Goal: Task Accomplishment & Management: Complete application form

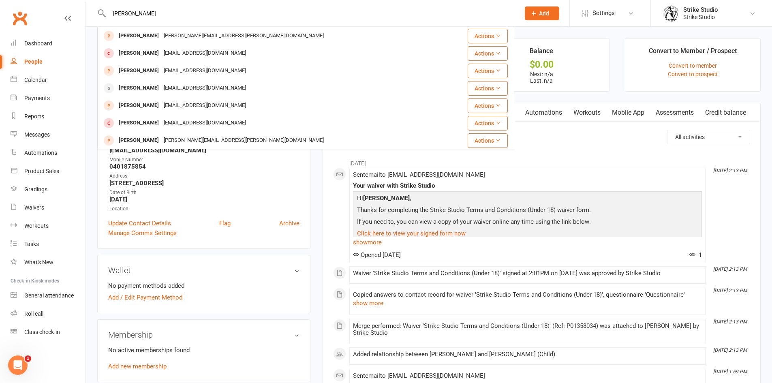
type input "Adam khalidi"
drag, startPoint x: 543, startPoint y: 9, endPoint x: 546, endPoint y: 13, distance: 5.1
click at [543, 9] on button "Add" at bounding box center [542, 13] width 34 height 14
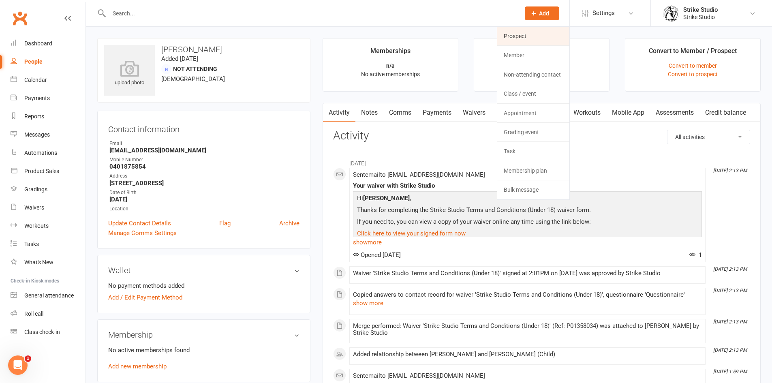
click at [561, 31] on link "Prospect" at bounding box center [533, 36] width 72 height 19
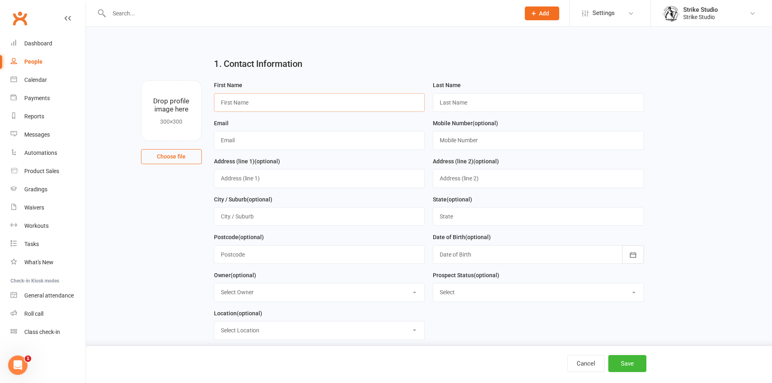
click at [248, 97] on input "text" at bounding box center [319, 102] width 211 height 19
paste input "Adam khalidi"
click at [250, 106] on input "Adam khalidi" at bounding box center [319, 102] width 211 height 19
type input "Adam"
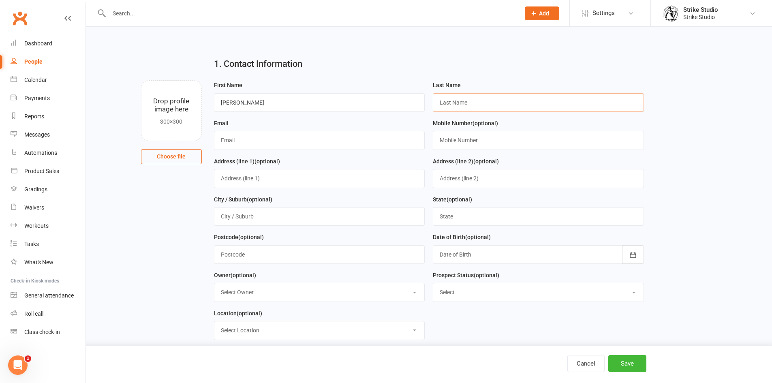
click at [470, 96] on input "text" at bounding box center [538, 102] width 211 height 19
paste input "khalidi"
click at [443, 105] on input "khalidi" at bounding box center [538, 102] width 211 height 19
type input "Khalidi"
click at [332, 140] on input "text" at bounding box center [319, 140] width 211 height 19
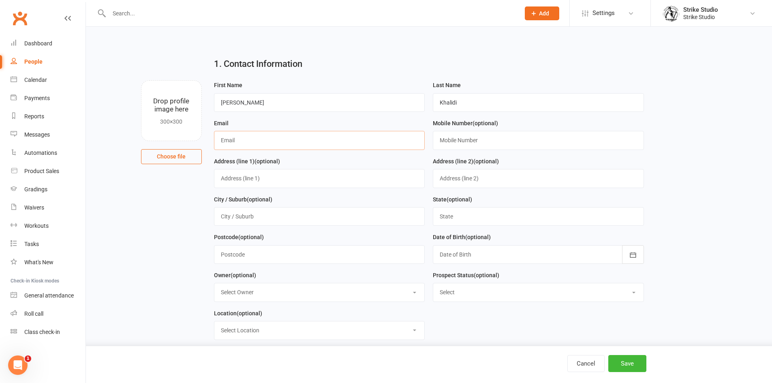
paste input "Adamkhalidi2001@gmail.com"
type input "Adamkhalidi2001@gmail.com"
click at [533, 145] on input "text" at bounding box center [538, 140] width 211 height 19
paste input "0468898841"
type input "0468898841"
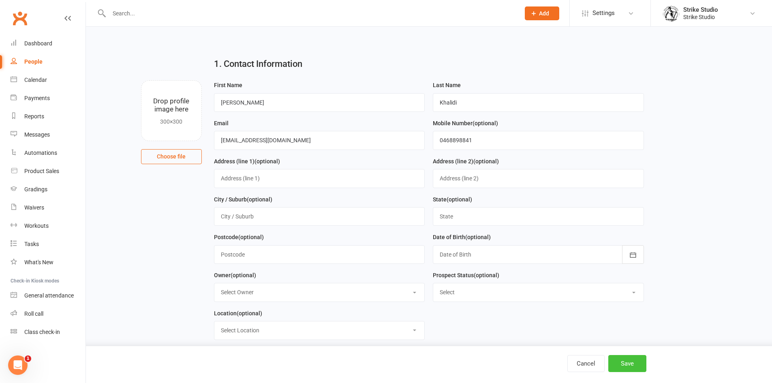
click at [624, 366] on button "Save" at bounding box center [627, 363] width 38 height 17
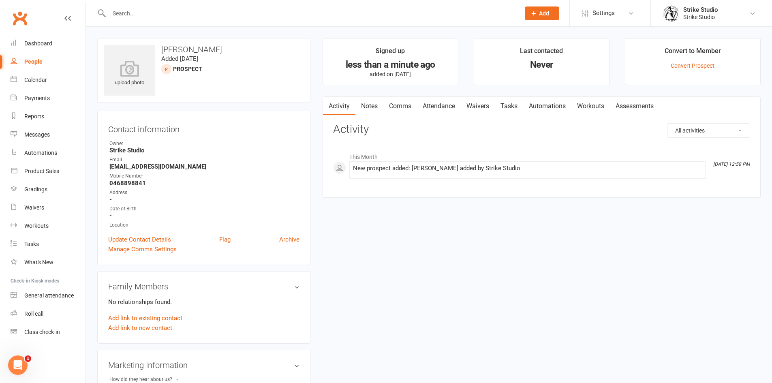
click at [456, 101] on link "Attendance" at bounding box center [439, 106] width 44 height 19
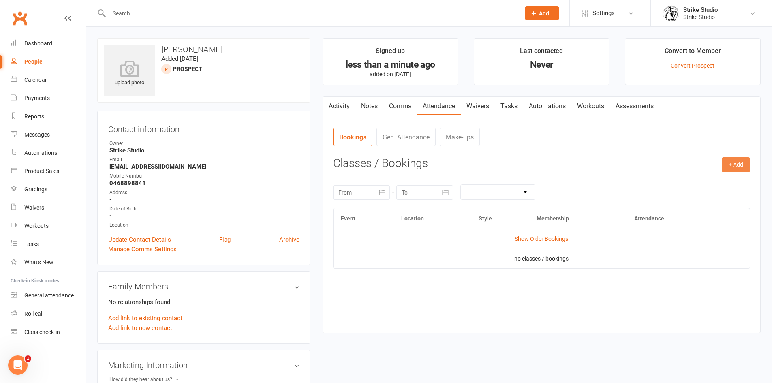
click at [742, 171] on button "+ Add" at bounding box center [736, 164] width 28 height 15
click at [734, 184] on link "Book Event" at bounding box center [710, 183] width 80 height 16
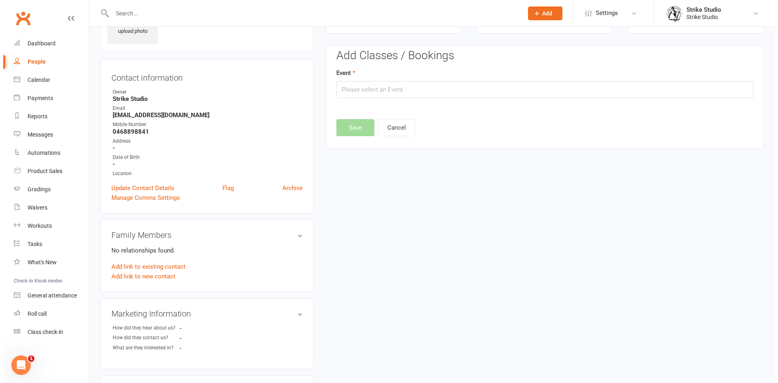
scroll to position [56, 0]
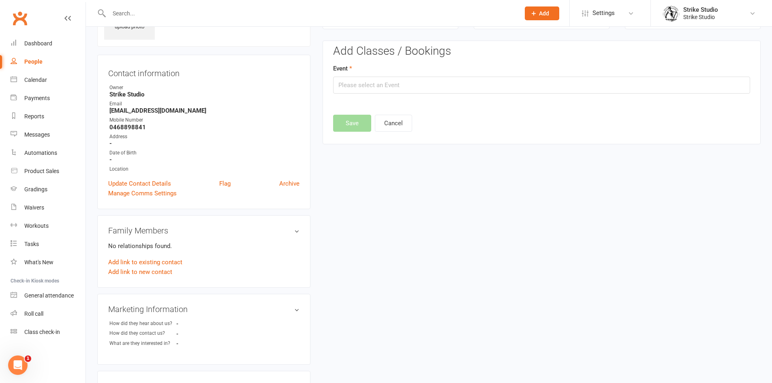
click at [493, 75] on div "Event" at bounding box center [541, 79] width 417 height 30
click at [495, 80] on input "text" at bounding box center [541, 85] width 417 height 17
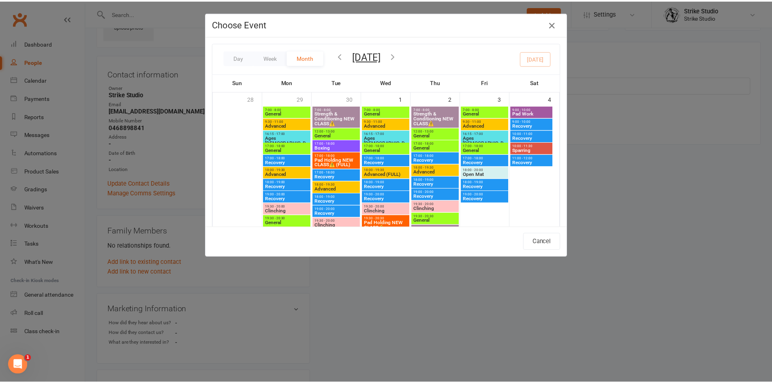
scroll to position [405, 0]
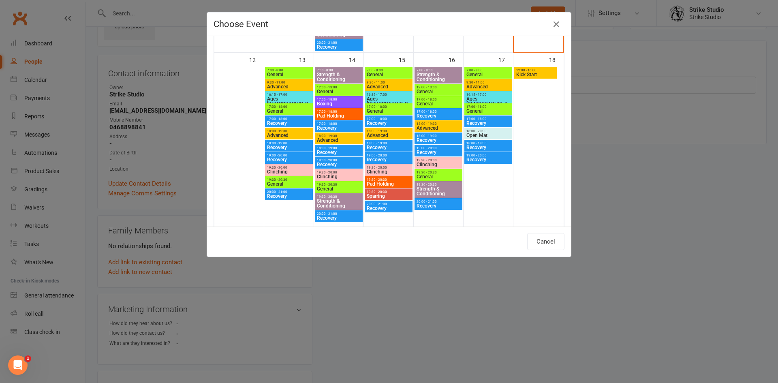
click at [294, 109] on span "General" at bounding box center [289, 111] width 45 height 5
type input "General - Oct 13, 2025 5:00:00 PM"
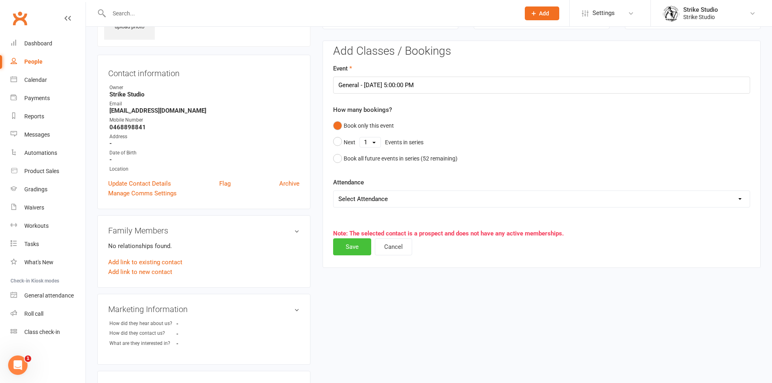
click at [359, 250] on button "Save" at bounding box center [352, 246] width 38 height 17
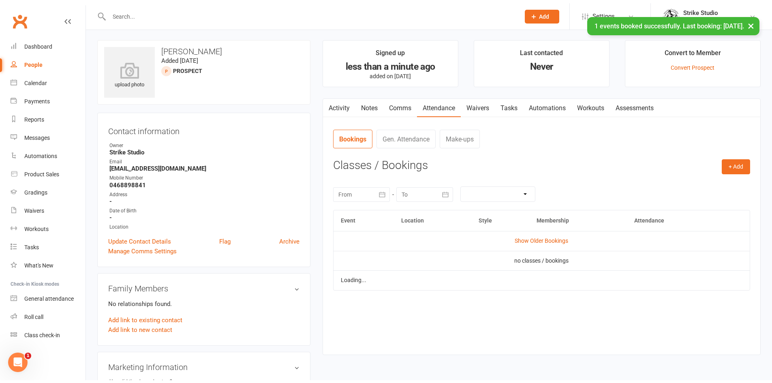
scroll to position [0, 0]
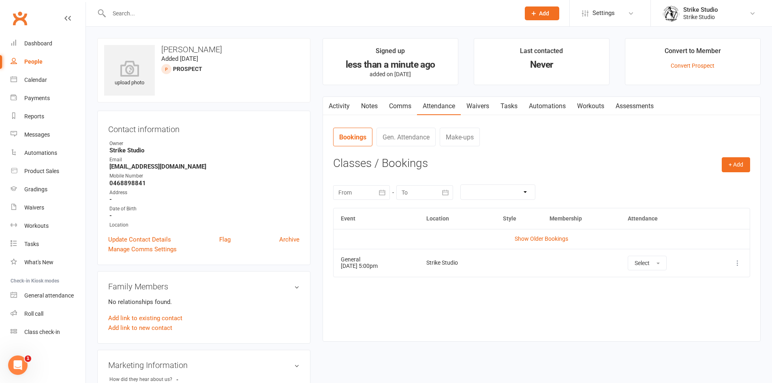
drag, startPoint x: 385, startPoint y: 332, endPoint x: 378, endPoint y: 331, distance: 7.0
click at [378, 331] on div "Activity Notes Comms Attendance Waivers Tasks Automations Workouts Assessments …" at bounding box center [542, 218] width 438 height 245
click at [567, 109] on link "Automations" at bounding box center [547, 106] width 48 height 19
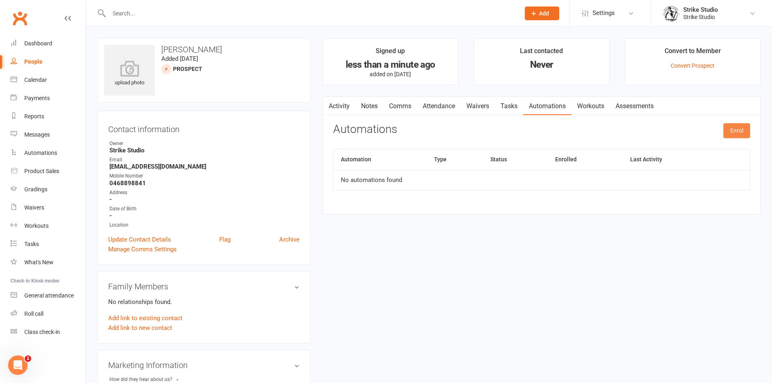
click at [737, 132] on button "Enrol" at bounding box center [736, 130] width 27 height 15
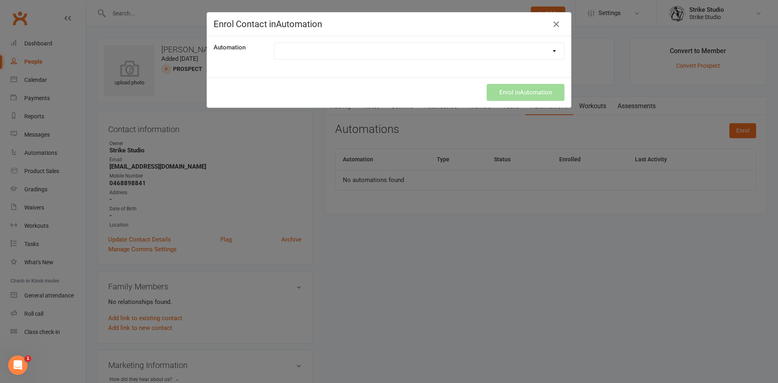
click at [516, 52] on select "100th Class Booking 10 Class Pass Used Up 10 Class Pass Used Up (KIDS) 1 Pass l…" at bounding box center [419, 51] width 290 height 16
select select "6910"
click at [274, 43] on select "100th Class Booking 10 Class Pass Used Up 10 Class Pass Used Up (KIDS) 1 Pass l…" at bounding box center [419, 51] width 290 height 16
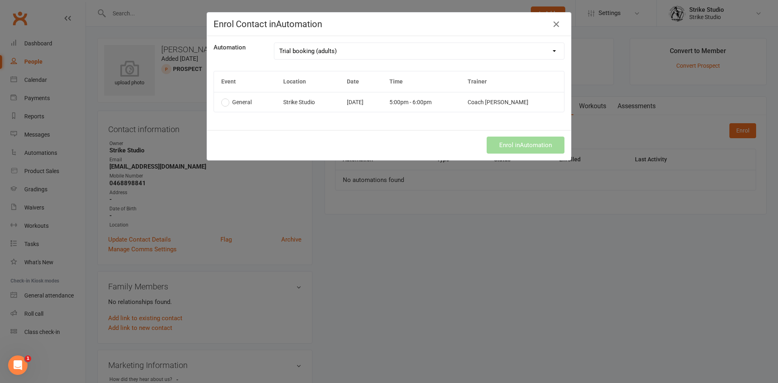
drag, startPoint x: 425, startPoint y: 125, endPoint x: 445, endPoint y: 108, distance: 26.7
click at [426, 123] on div "Automation 100th Class Booking 10 Class Pass Used Up 10 Class Pass Used Up (KID…" at bounding box center [389, 83] width 364 height 94
click at [455, 101] on td "5:00pm - 6:00pm" at bounding box center [421, 102] width 78 height 20
click at [526, 153] on button "Enrol in Automation" at bounding box center [526, 145] width 78 height 17
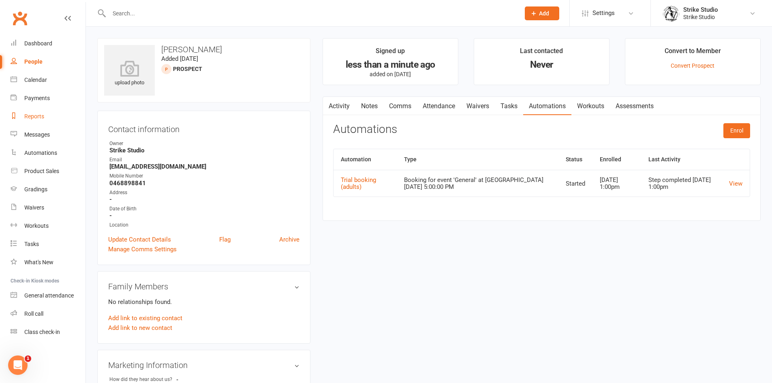
drag, startPoint x: 31, startPoint y: 116, endPoint x: 65, endPoint y: 112, distance: 34.7
click at [31, 116] on div "Reports" at bounding box center [34, 116] width 20 height 6
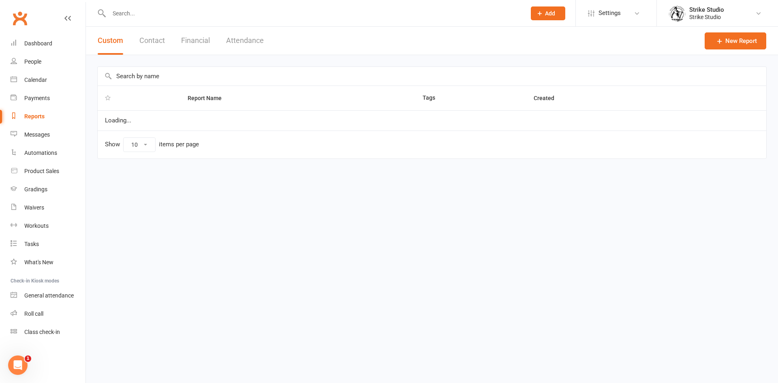
select select "100"
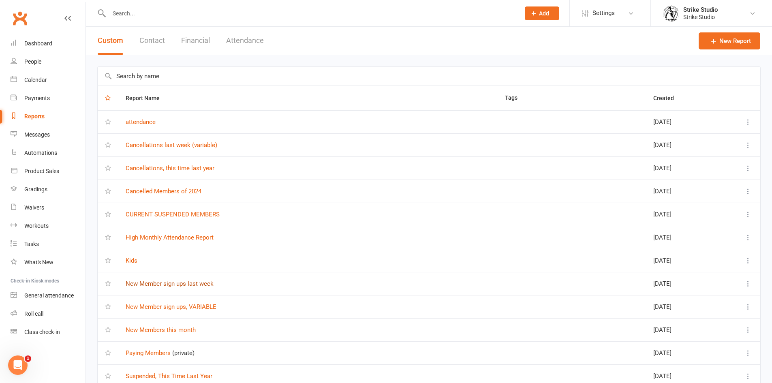
click at [211, 286] on link "New Member sign ups last week" at bounding box center [170, 283] width 88 height 7
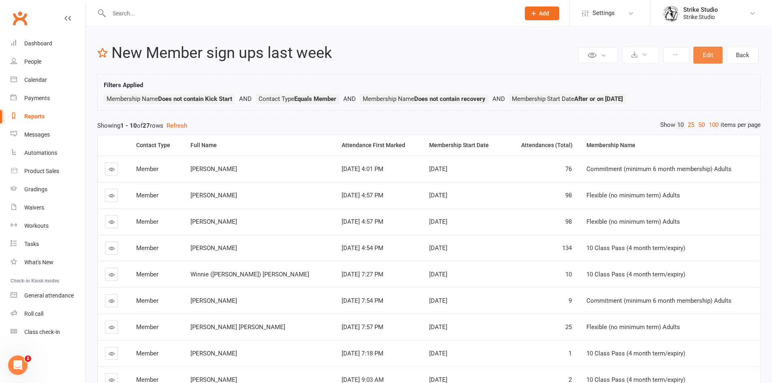
click at [702, 62] on button "Edit" at bounding box center [707, 55] width 29 height 17
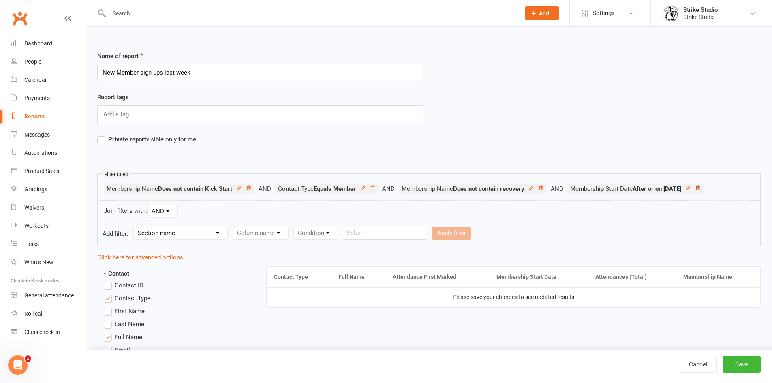
click at [701, 185] on icon at bounding box center [698, 188] width 6 height 6
click at [172, 230] on select "Section name Contact Attendance Aggregate Payment Booking Waitlist Attendees Ca…" at bounding box center [181, 233] width 94 height 12
click at [135, 227] on select "Section name Contact Attendance Aggregate Payment Booking Waitlist Attendees Ca…" at bounding box center [181, 233] width 94 height 12
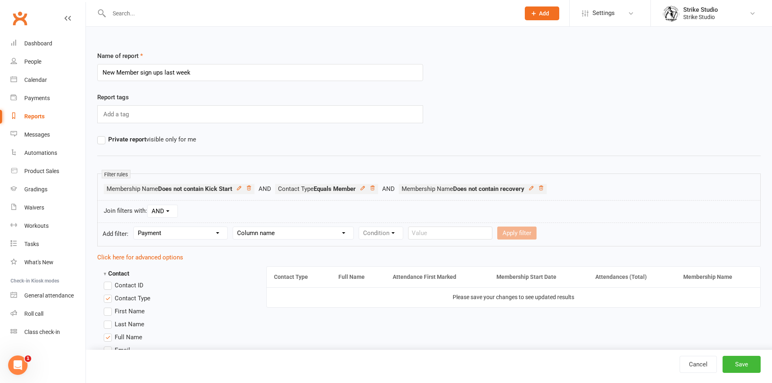
click at [199, 134] on div "Report tags Add a tag" at bounding box center [260, 113] width 338 height 42
click at [160, 231] on select "Section name Contact Attendance Aggregate Payment Booking Waitlist Attendees Ca…" at bounding box center [181, 233] width 94 height 12
select select "10"
click at [135, 227] on select "Section name Contact Attendance Aggregate Payment Booking Waitlist Attendees Ca…" at bounding box center [181, 233] width 94 height 12
click at [279, 227] on div "Column name Membership ID Membership Name Membership Category Membership Start …" at bounding box center [312, 233] width 159 height 13
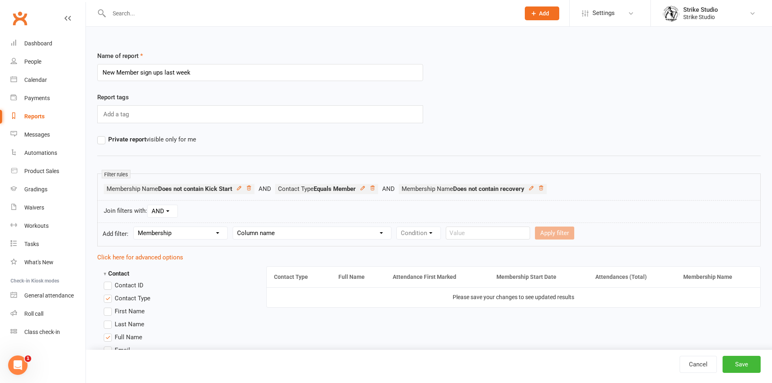
click at [279, 235] on select "Column name Membership ID Membership Name Membership Category Membership Start …" at bounding box center [312, 233] width 158 height 12
select select "3"
click at [234, 227] on select "Column name Membership ID Membership Name Membership Category Membership Start …" at bounding box center [312, 233] width 158 height 12
click at [447, 232] on select "Condition Is Is not Before After Before or on After or on Is blank Is not blank" at bounding box center [422, 233] width 51 height 12
select select "5"
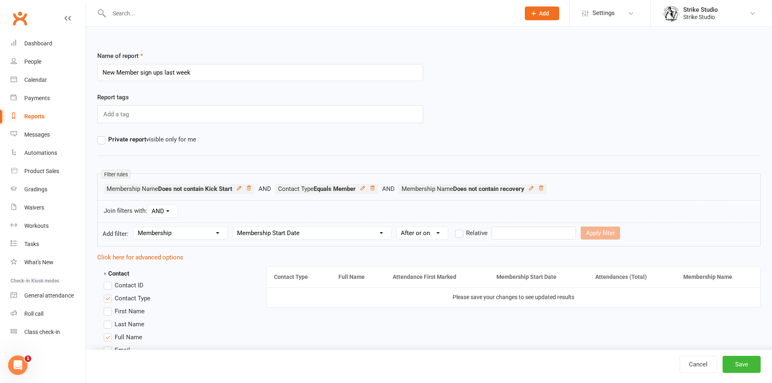
click at [398, 227] on select "Condition Is Is not Before After Before or on After or on Is blank Is not blank" at bounding box center [422, 233] width 51 height 12
click at [542, 237] on input "text" at bounding box center [534, 233] width 84 height 13
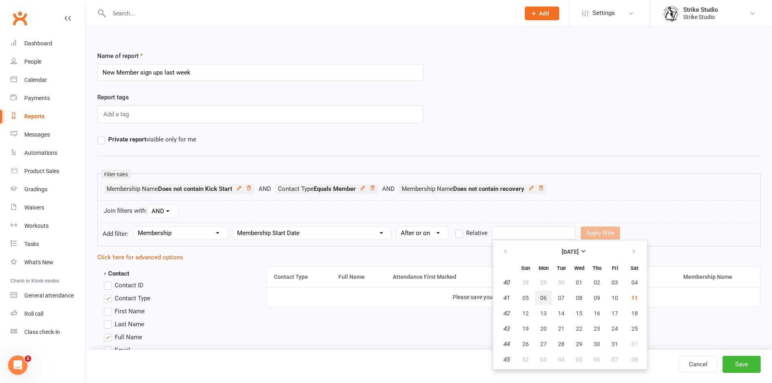
click at [544, 301] on span "06" at bounding box center [543, 298] width 6 height 6
type input "06 Oct 2025"
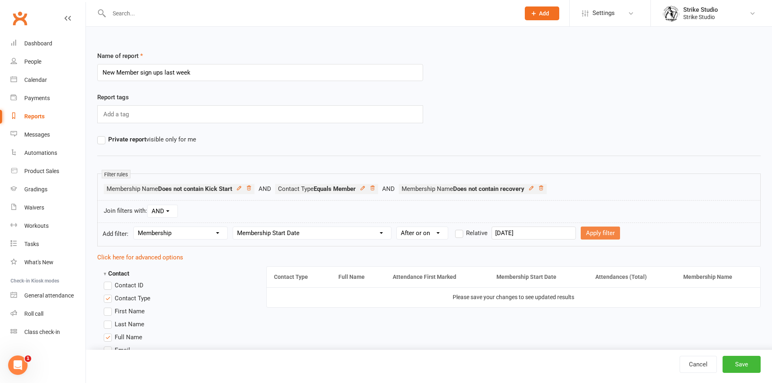
click at [593, 231] on button "Apply filter" at bounding box center [600, 233] width 39 height 13
select select
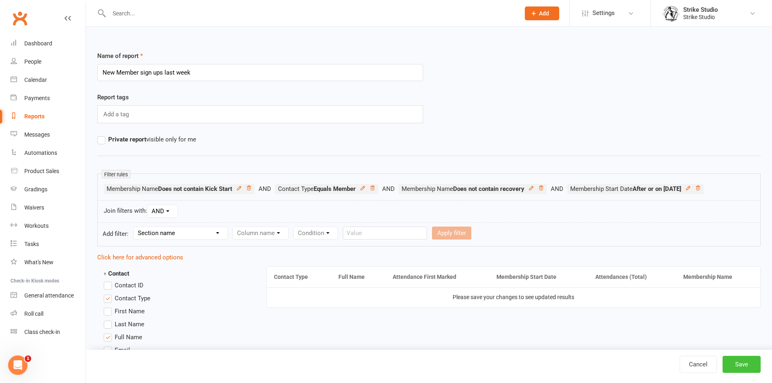
click at [742, 362] on button "Save" at bounding box center [742, 364] width 38 height 17
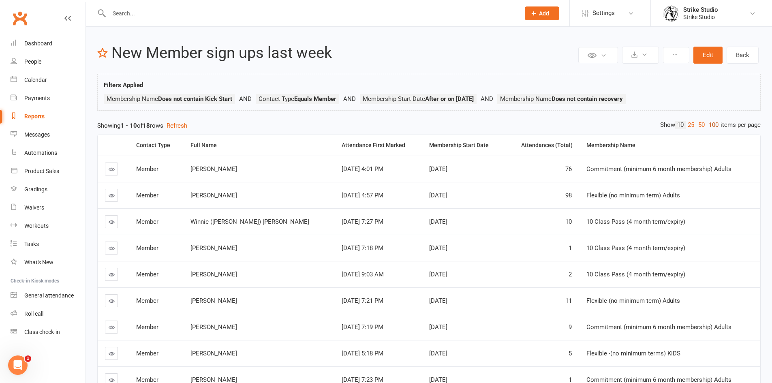
click at [712, 127] on link "100" at bounding box center [714, 125] width 14 height 9
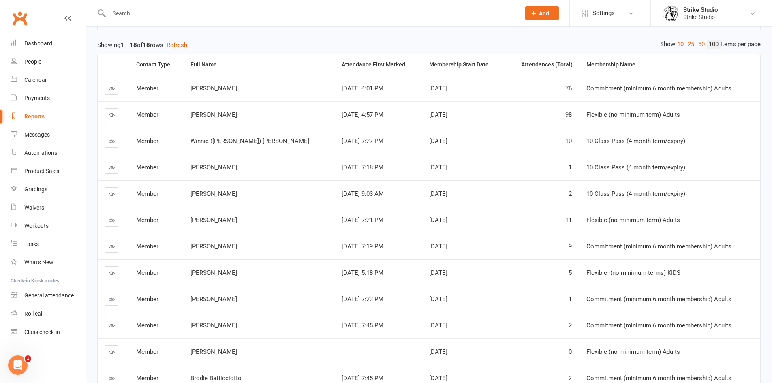
scroll to position [81, 0]
click at [541, 61] on div "Attendances (Total)" at bounding box center [543, 64] width 60 height 6
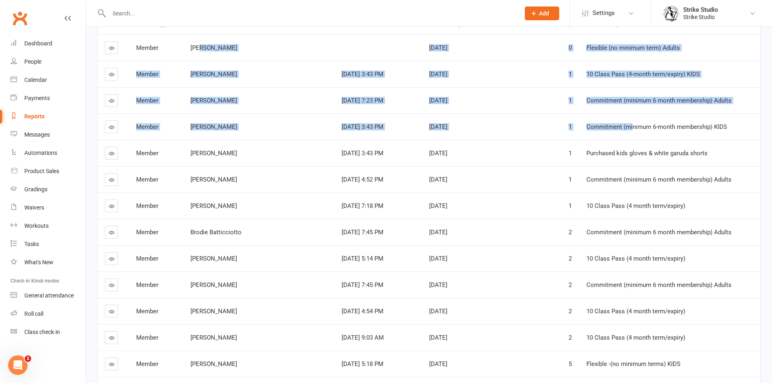
drag, startPoint x: 212, startPoint y: 91, endPoint x: 609, endPoint y: 148, distance: 400.8
click at [609, 148] on tbody "Member michael georgio Oct 6, 2025 0 Flexible (no minimum term) Adults Member A…" at bounding box center [429, 271] width 663 height 474
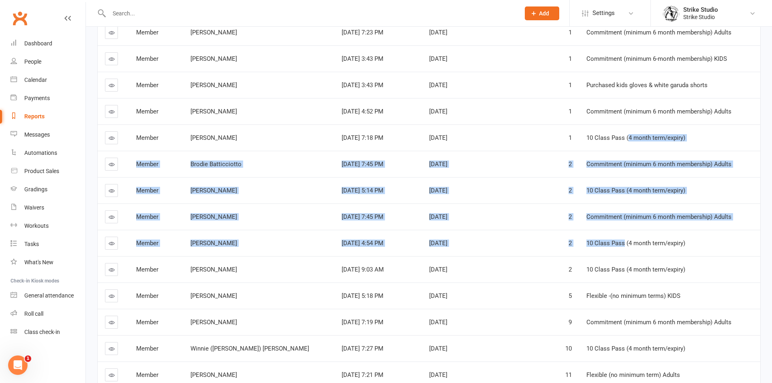
scroll to position [243, 0]
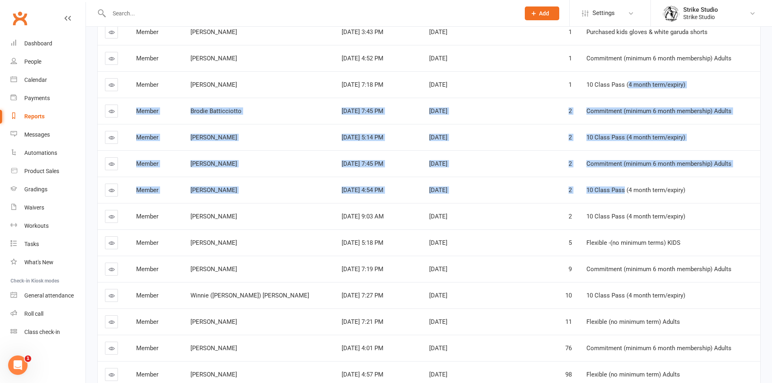
drag, startPoint x: 606, startPoint y: 173, endPoint x: 600, endPoint y: 201, distance: 28.9
click at [600, 201] on tbody "Member michael georgio Oct 6, 2025 0 Flexible (no minimum term) Adults Member A…" at bounding box center [429, 150] width 663 height 474
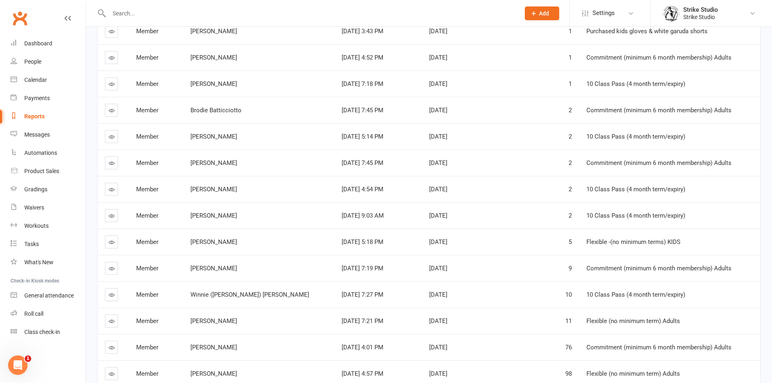
click at [636, 259] on td "Commitment (minimum 6 month membership) Adults" at bounding box center [669, 268] width 181 height 26
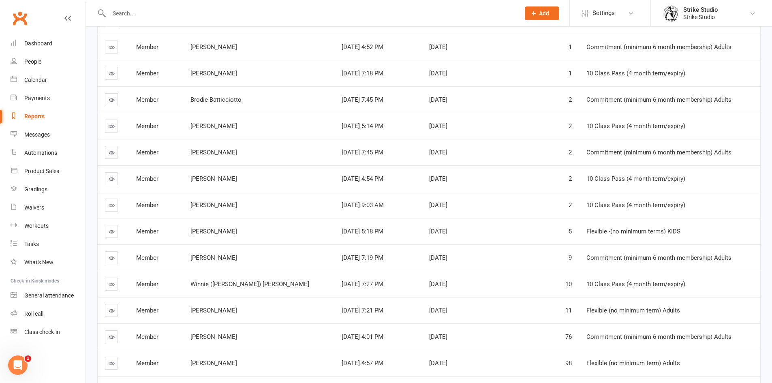
scroll to position [299, 0]
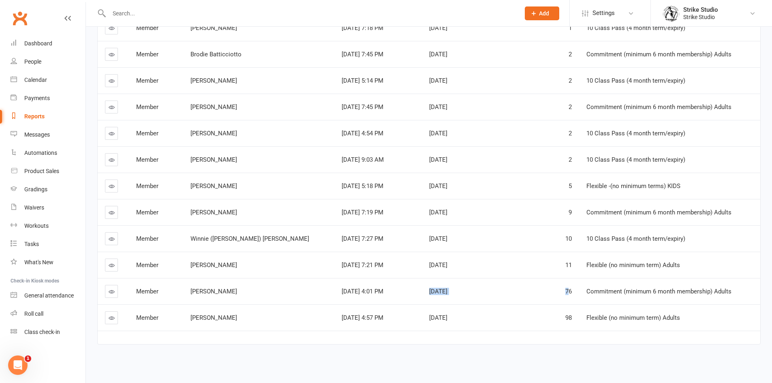
drag, startPoint x: 545, startPoint y: 292, endPoint x: 338, endPoint y: 305, distance: 207.1
click at [348, 305] on tbody "Member michael georgio Oct 6, 2025 0 Flexible (no minimum term) Adults Member A…" at bounding box center [429, 94] width 663 height 474
click at [270, 296] on td "Darcy Conway" at bounding box center [258, 291] width 151 height 26
click at [334, 330] on td "Mar 7, 2023 4:57 PM" at bounding box center [378, 317] width 88 height 26
click at [225, 266] on span "Sam Katz" at bounding box center [213, 264] width 47 height 7
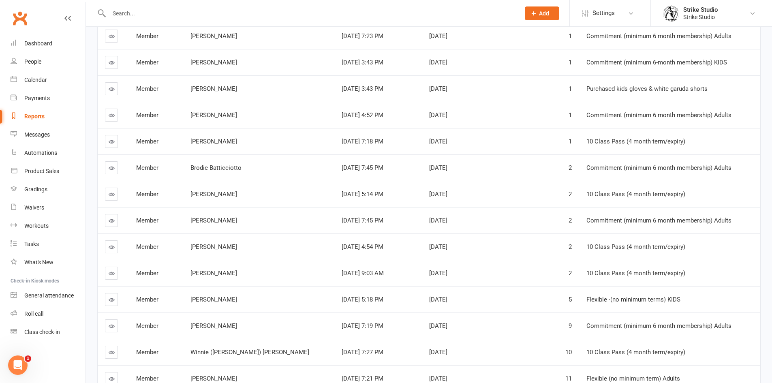
scroll to position [81, 0]
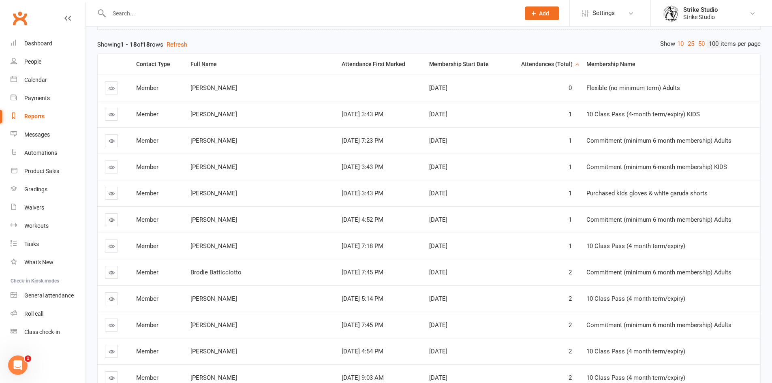
drag, startPoint x: 630, startPoint y: 195, endPoint x: 419, endPoint y: 199, distance: 211.2
click at [439, 200] on tr "Member Atilla Girgin Oct 8, 2025 3:43 PM Oct 10, 2025 1 Purchased kids gloves &…" at bounding box center [429, 193] width 663 height 26
click at [422, 199] on td "Oct 10, 2025" at bounding box center [463, 193] width 83 height 26
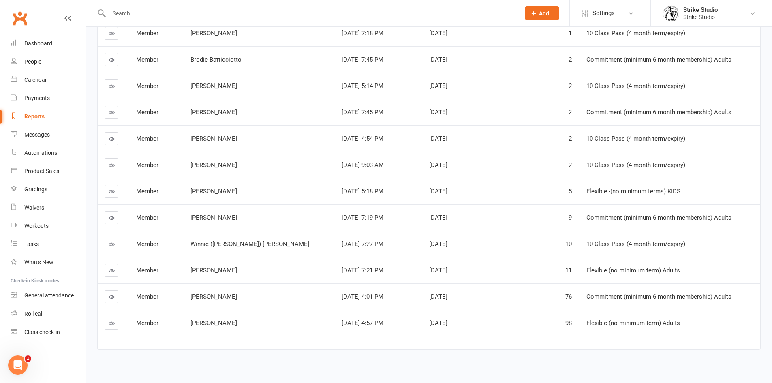
scroll to position [299, 0]
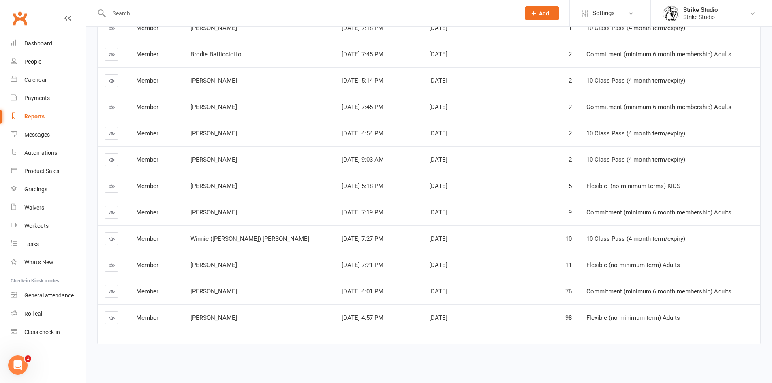
drag, startPoint x: 508, startPoint y: 295, endPoint x: 344, endPoint y: 268, distance: 166.3
click at [344, 268] on tbody "Member michael georgio Oct 6, 2025 0 Flexible (no minimum term) Adults Member A…" at bounding box center [429, 94] width 663 height 474
click at [265, 277] on td "Sam Katz" at bounding box center [258, 265] width 151 height 26
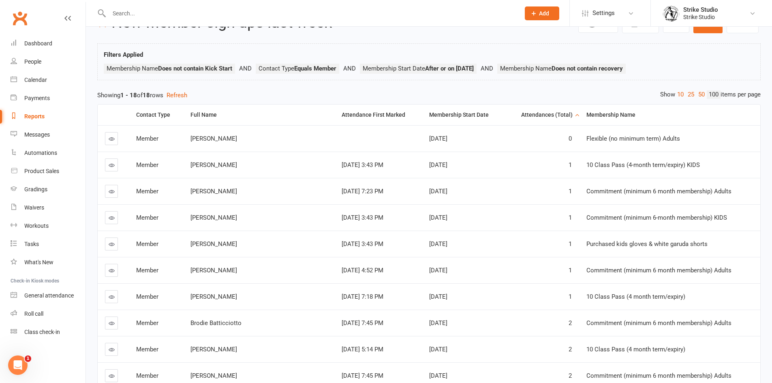
scroll to position [0, 0]
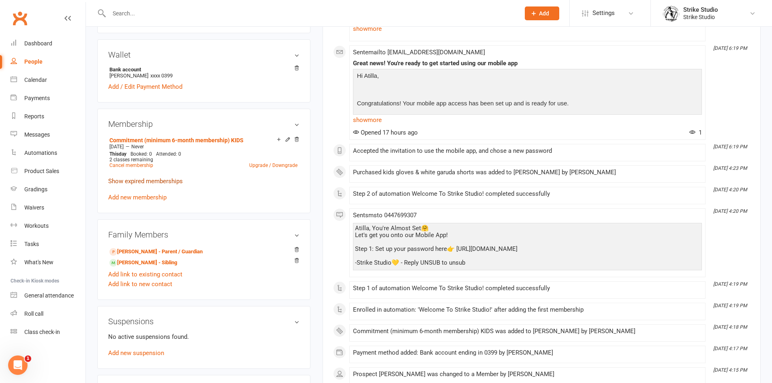
click at [155, 182] on link "Show expired memberships" at bounding box center [145, 181] width 75 height 7
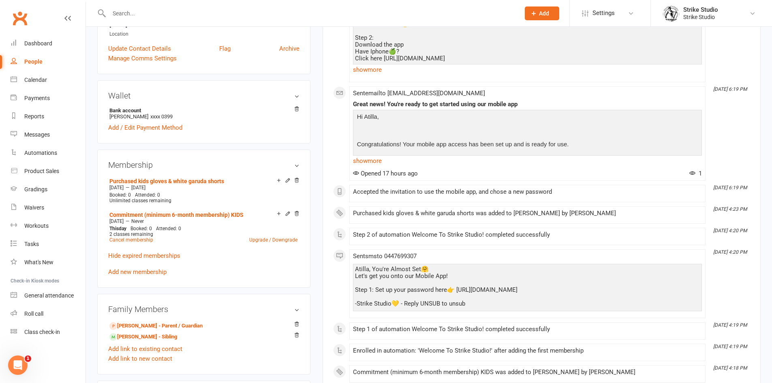
scroll to position [203, 0]
drag, startPoint x: 467, startPoint y: 219, endPoint x: 577, endPoint y: 214, distance: 109.9
click at [577, 214] on div "Purchased kids gloves & white garuda shorts was added to Atilla Girgin by Grace…" at bounding box center [527, 215] width 349 height 10
click at [577, 214] on div "Purchased kids gloves & white garuda shorts was added to Atilla Girgin by Grace…" at bounding box center [527, 213] width 349 height 7
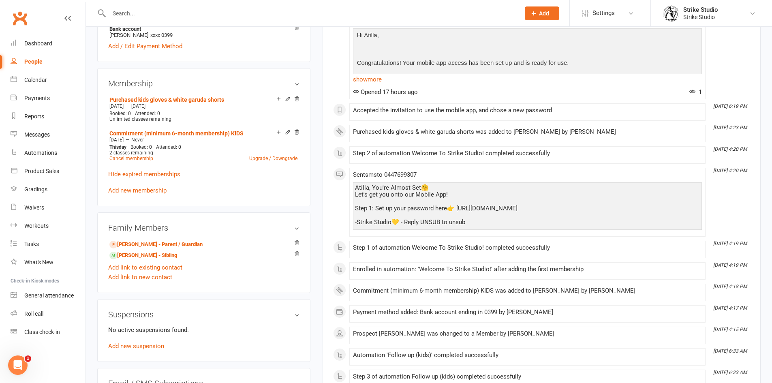
scroll to position [324, 0]
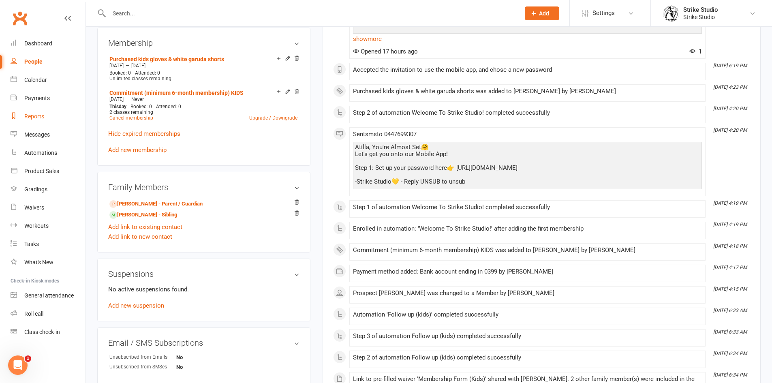
click at [48, 117] on link "Reports" at bounding box center [48, 116] width 75 height 18
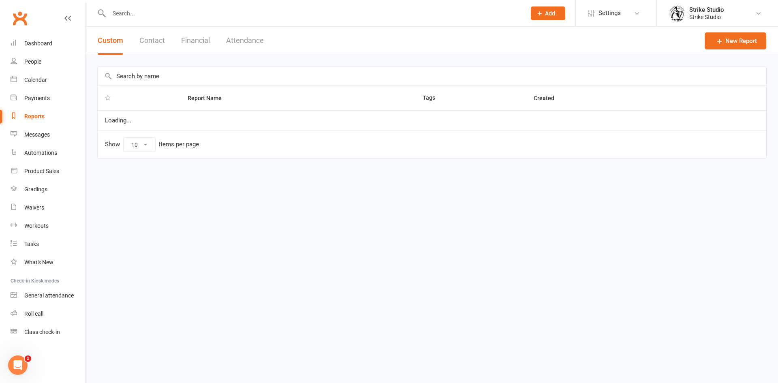
select select "100"
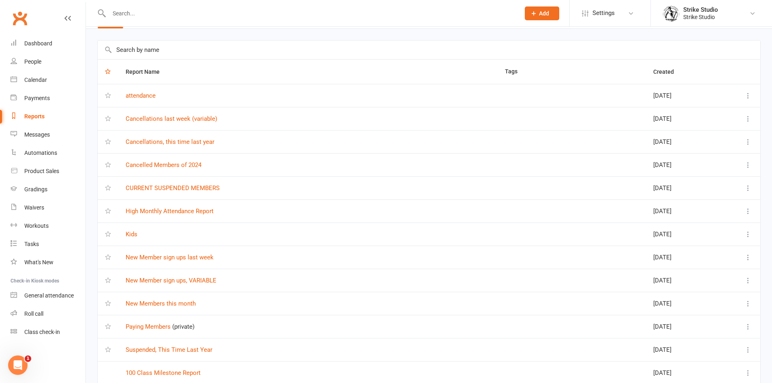
scroll to position [41, 0]
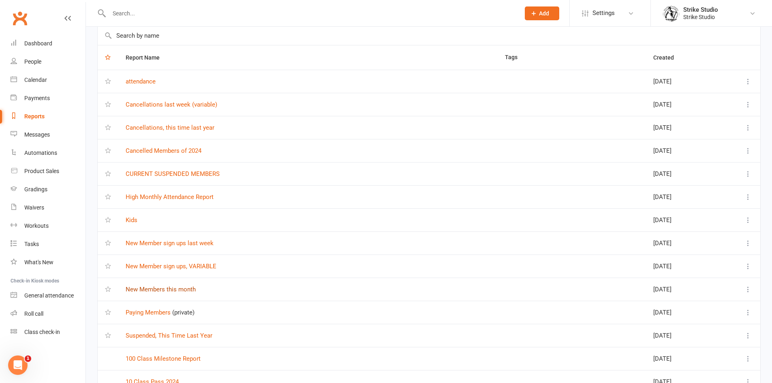
click at [187, 292] on link "New Members this month" at bounding box center [161, 289] width 70 height 7
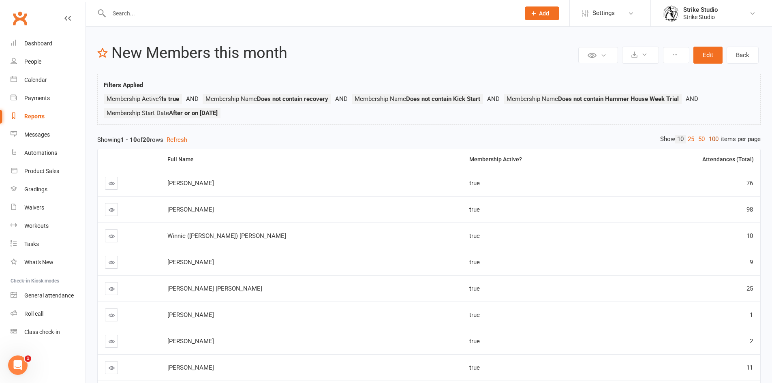
click at [716, 143] on link "100" at bounding box center [714, 139] width 14 height 9
click at [713, 54] on button "Edit" at bounding box center [707, 55] width 29 height 17
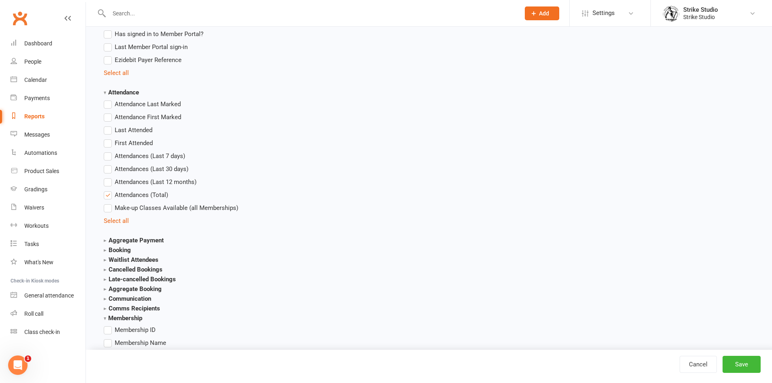
scroll to position [932, 0]
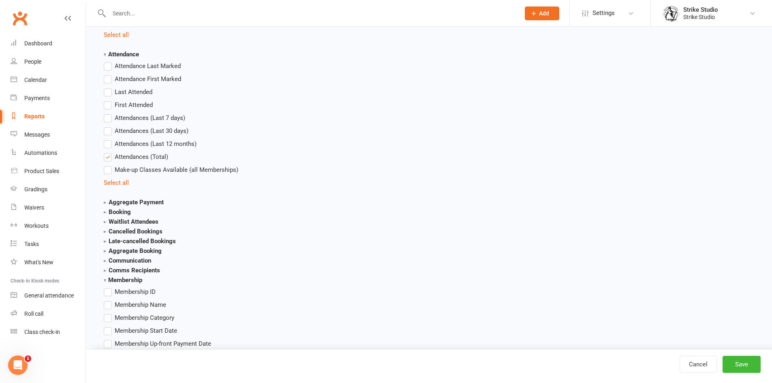
click at [148, 308] on span "Membership Name" at bounding box center [140, 304] width 51 height 9
click at [109, 300] on input "Membership Name" at bounding box center [106, 300] width 5 height 0
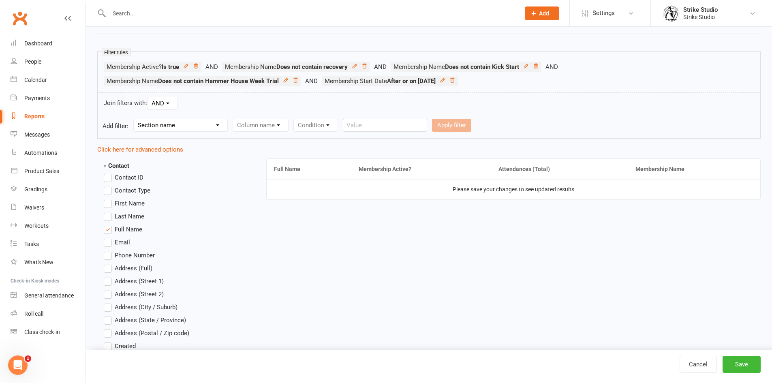
scroll to position [122, 0]
click at [741, 368] on button "Save" at bounding box center [742, 364] width 38 height 17
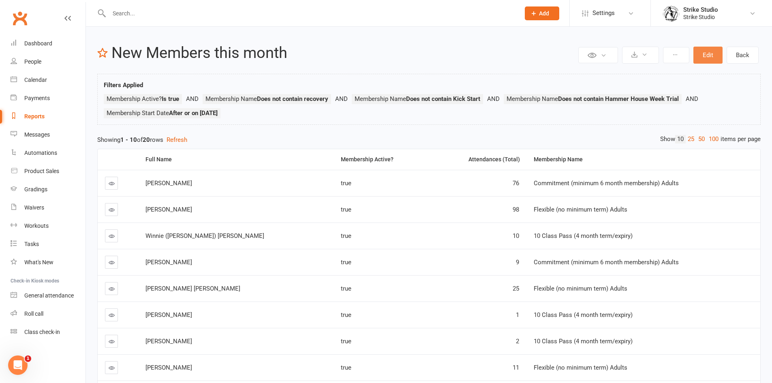
click at [712, 54] on button "Edit" at bounding box center [707, 55] width 29 height 17
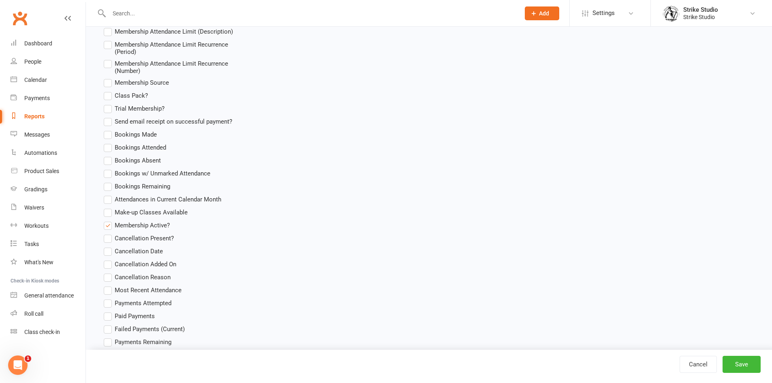
scroll to position [1419, 0]
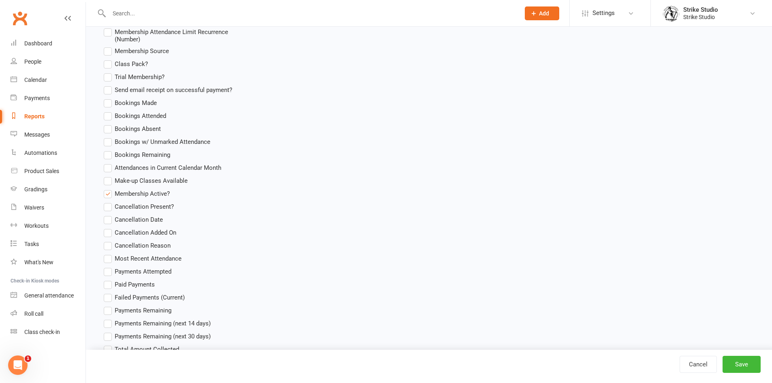
click at [163, 196] on span "Membership Active?" at bounding box center [142, 193] width 55 height 9
click at [109, 189] on input "Membership Active?" at bounding box center [106, 189] width 5 height 0
click at [743, 364] on button "Save" at bounding box center [742, 364] width 38 height 17
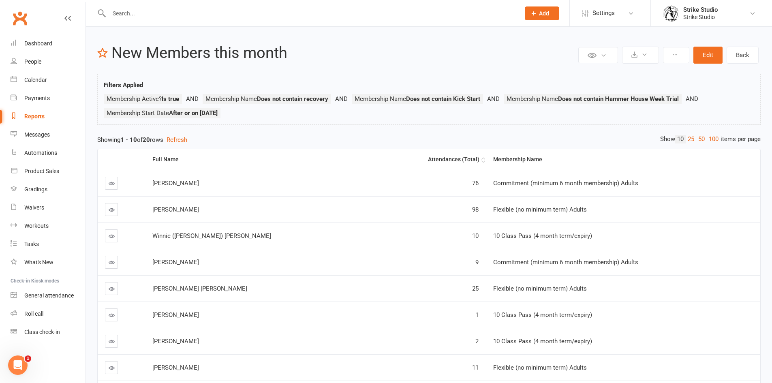
click at [404, 154] on th "Attendances (Total)" at bounding box center [430, 159] width 112 height 21
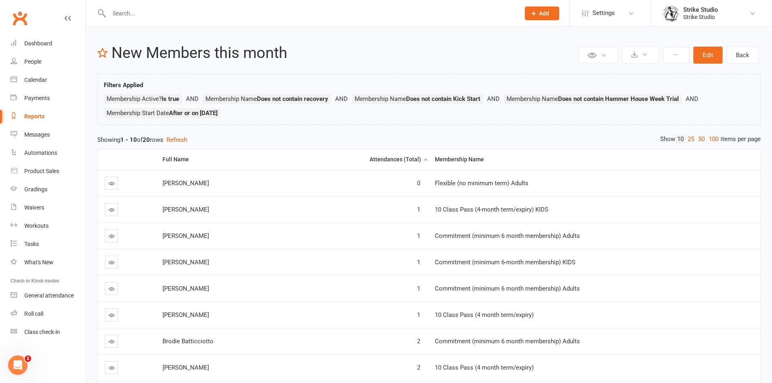
click at [404, 154] on th "Attendances (Total)" at bounding box center [360, 159] width 136 height 21
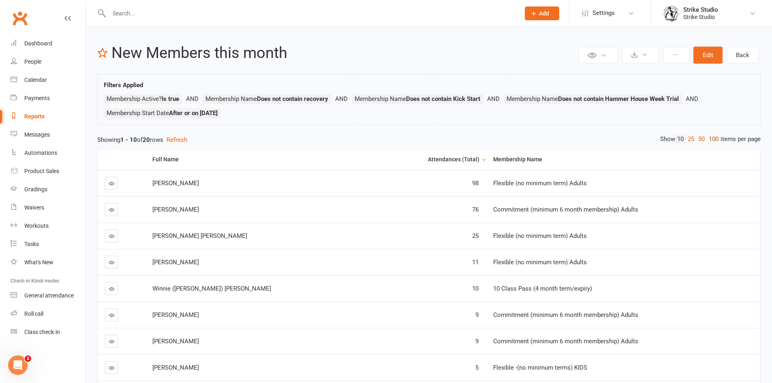
click at [712, 137] on link "100" at bounding box center [714, 139] width 14 height 9
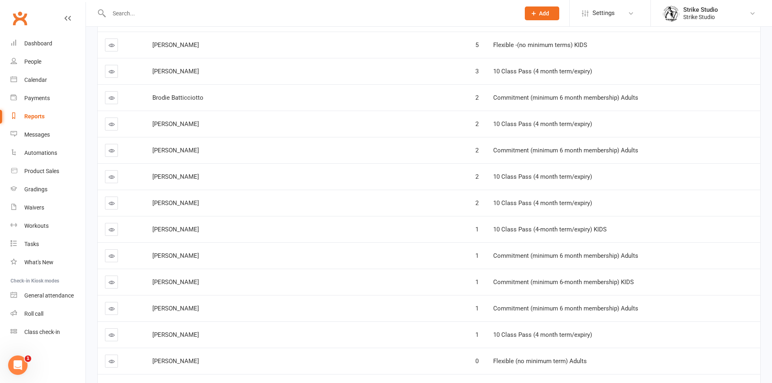
scroll to position [366, 0]
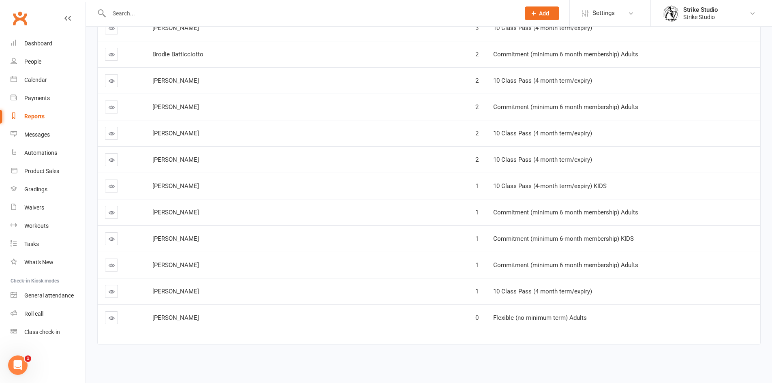
click at [201, 233] on td "Atilla Girgin" at bounding box center [259, 238] width 229 height 26
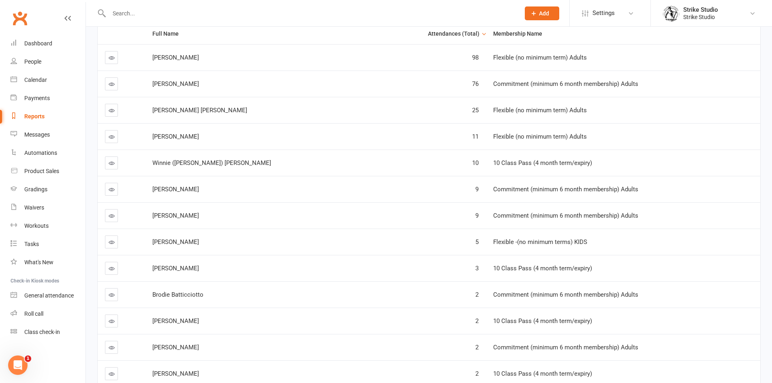
scroll to position [122, 0]
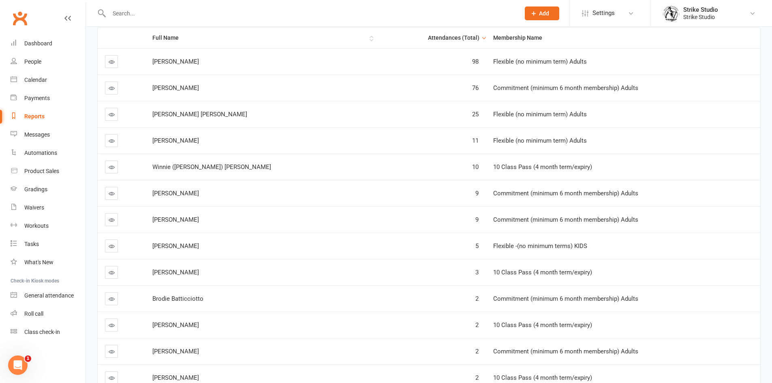
click at [186, 37] on div "Full Name" at bounding box center [259, 38] width 215 height 6
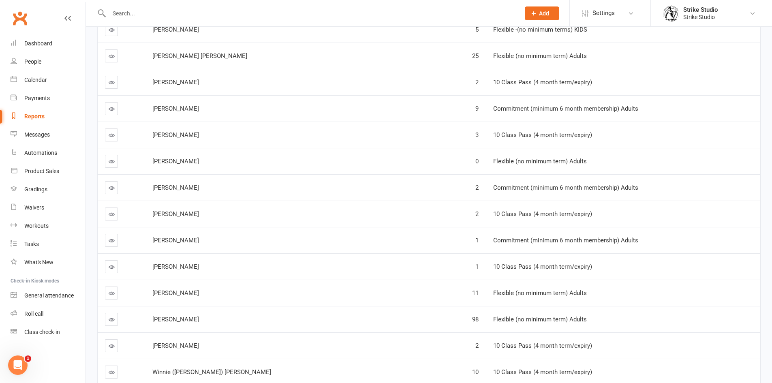
scroll to position [366, 0]
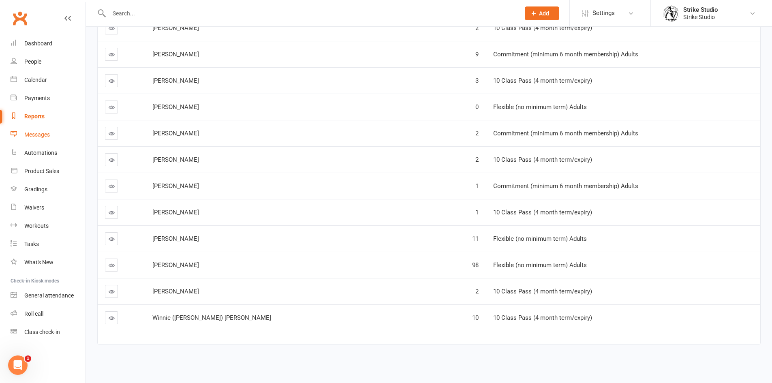
click at [56, 137] on link "Messages" at bounding box center [48, 135] width 75 height 18
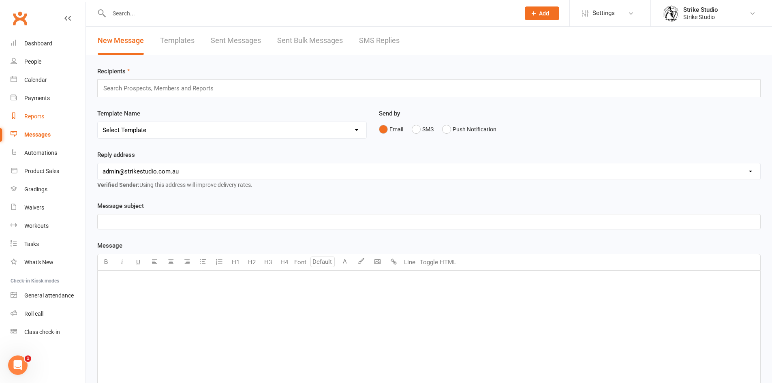
click at [30, 118] on div "Reports" at bounding box center [34, 116] width 20 height 6
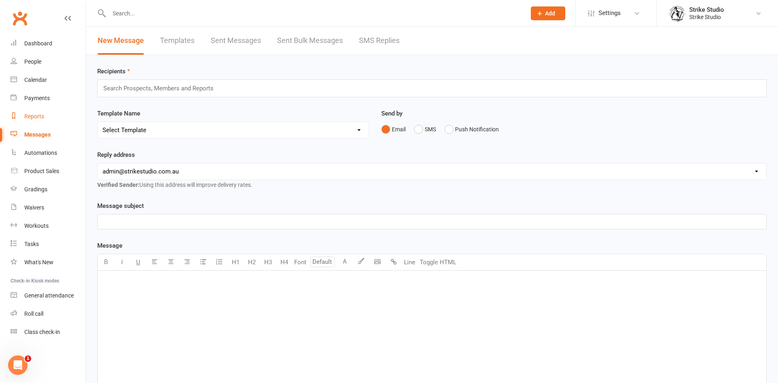
select select "100"
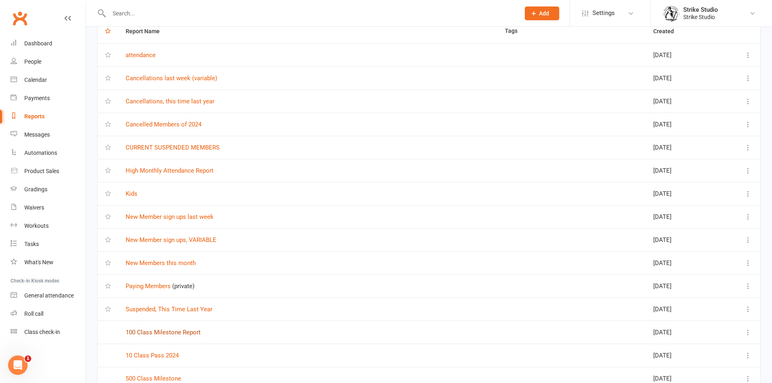
scroll to position [81, 0]
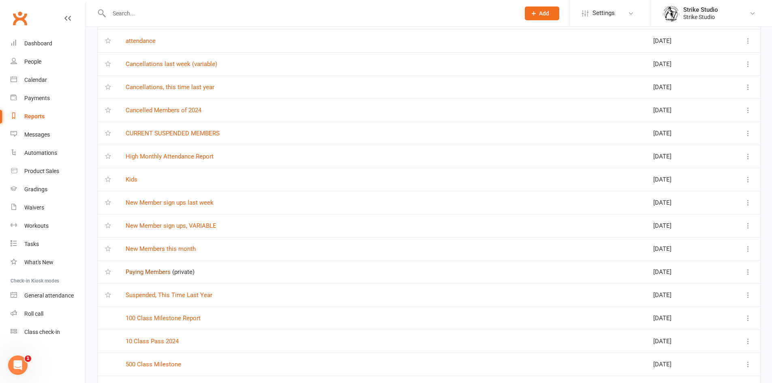
click at [148, 275] on link "Paying Members" at bounding box center [148, 271] width 45 height 7
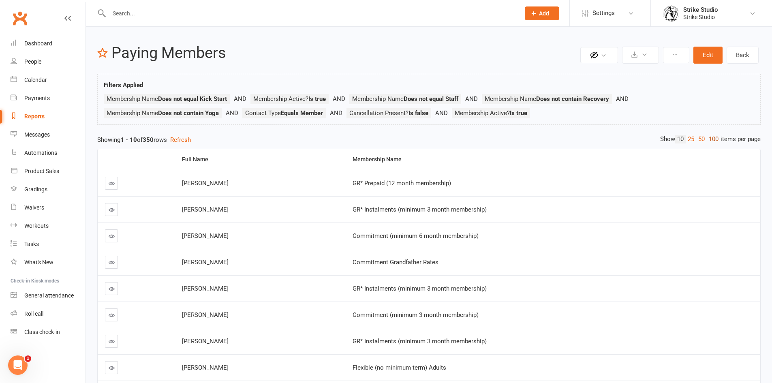
click at [714, 142] on link "100" at bounding box center [714, 139] width 14 height 9
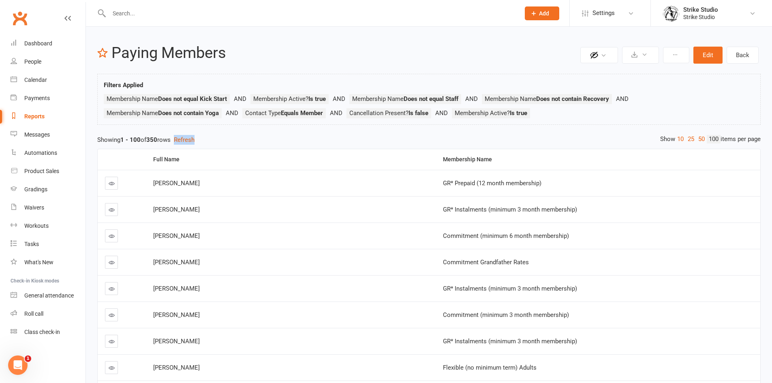
drag, startPoint x: 176, startPoint y: 140, endPoint x: 147, endPoint y: 146, distance: 29.3
click at [44, 46] on div "Dashboard" at bounding box center [38, 43] width 28 height 6
